Goal: Information Seeking & Learning: Understand process/instructions

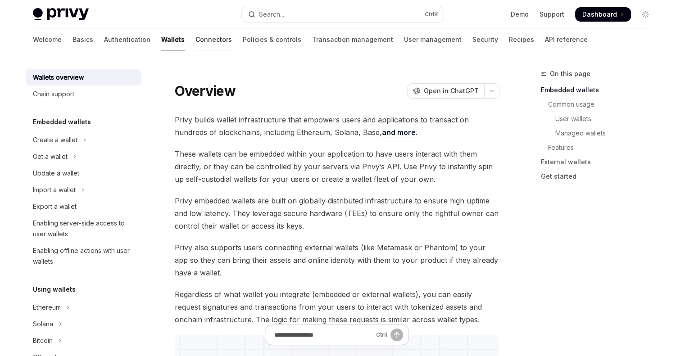
click at [196, 40] on link "Connectors" at bounding box center [214, 40] width 36 height 22
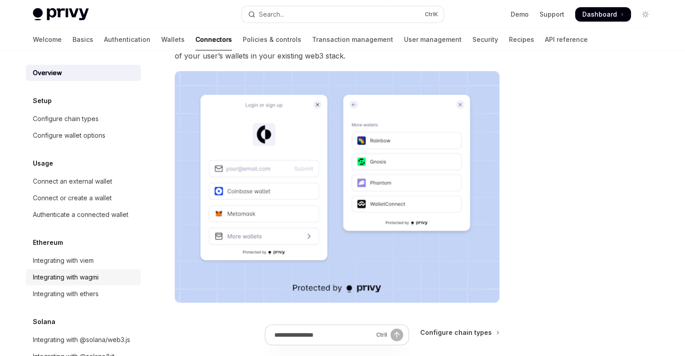
scroll to position [37, 0]
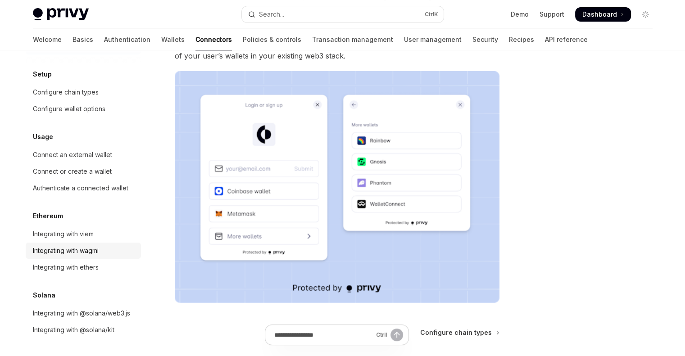
click at [77, 246] on div "Integrating with wagmi" at bounding box center [66, 251] width 66 height 11
type textarea "*"
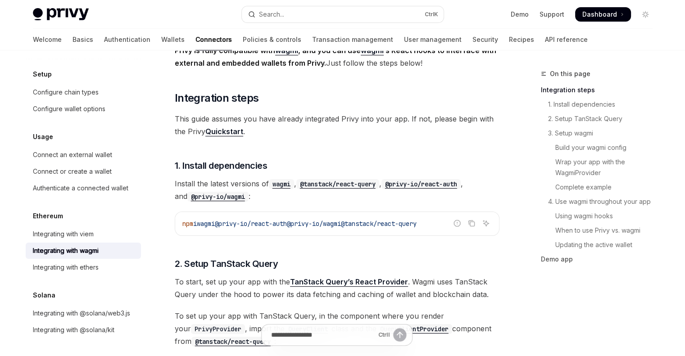
scroll to position [90, 0]
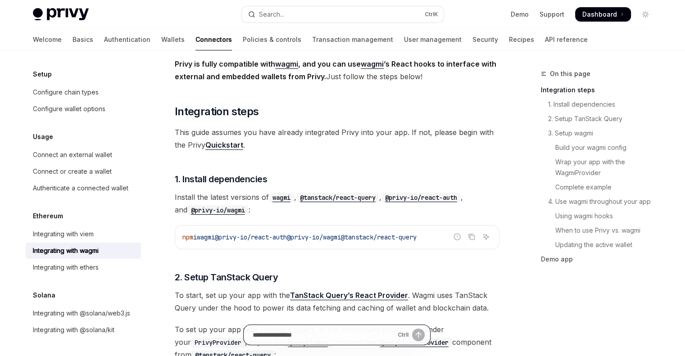
click at [314, 335] on input "Ask a question..." at bounding box center [323, 335] width 141 height 20
type input "****"
type textarea "*"
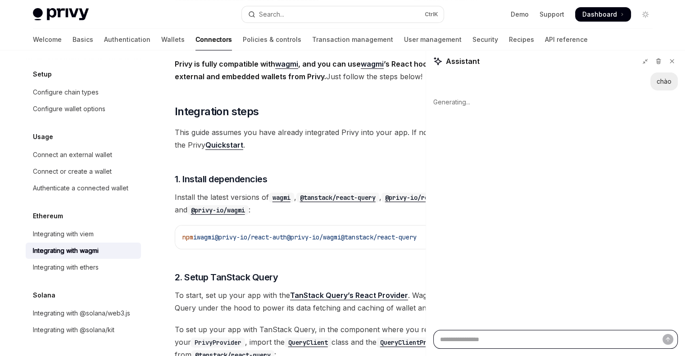
type textarea "*"
